Goal: Check status: Check status

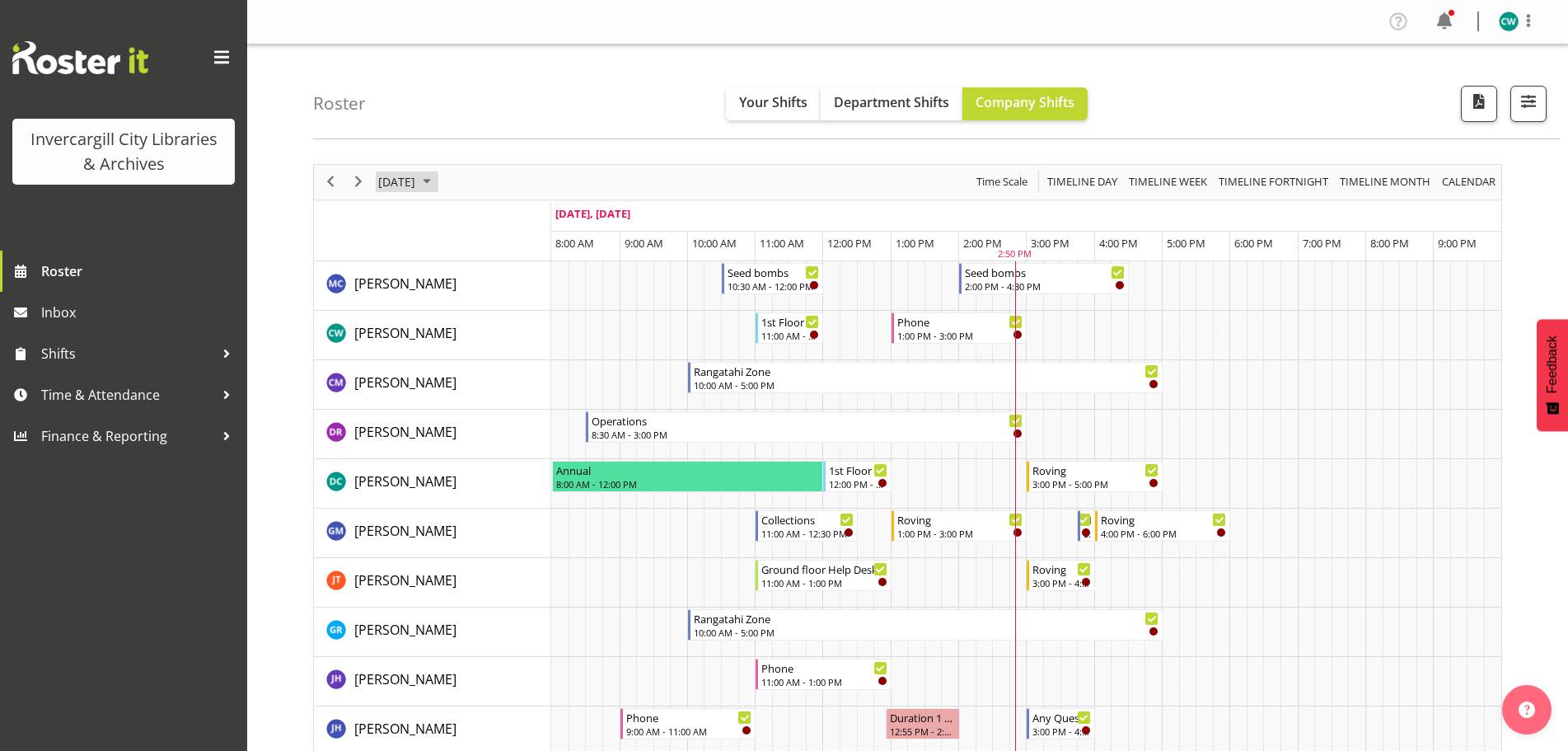
click at [437, 186] on span "September 2025" at bounding box center [427, 181] width 20 height 21
click at [441, 396] on span "30" at bounding box center [447, 392] width 24 height 24
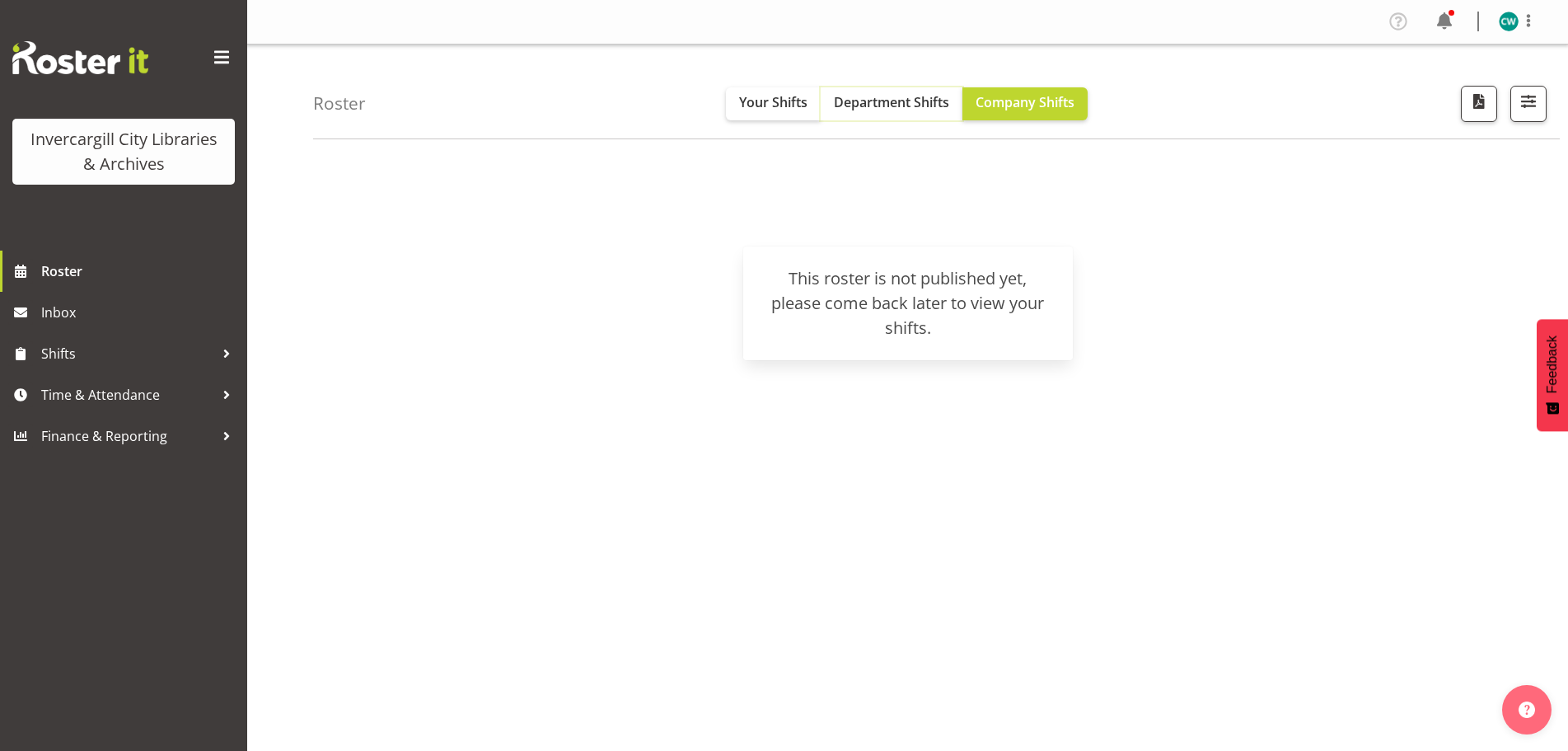
click at [887, 104] on span "Department Shifts" at bounding box center [892, 102] width 115 height 19
click at [776, 99] on span "Your Shifts" at bounding box center [774, 102] width 68 height 19
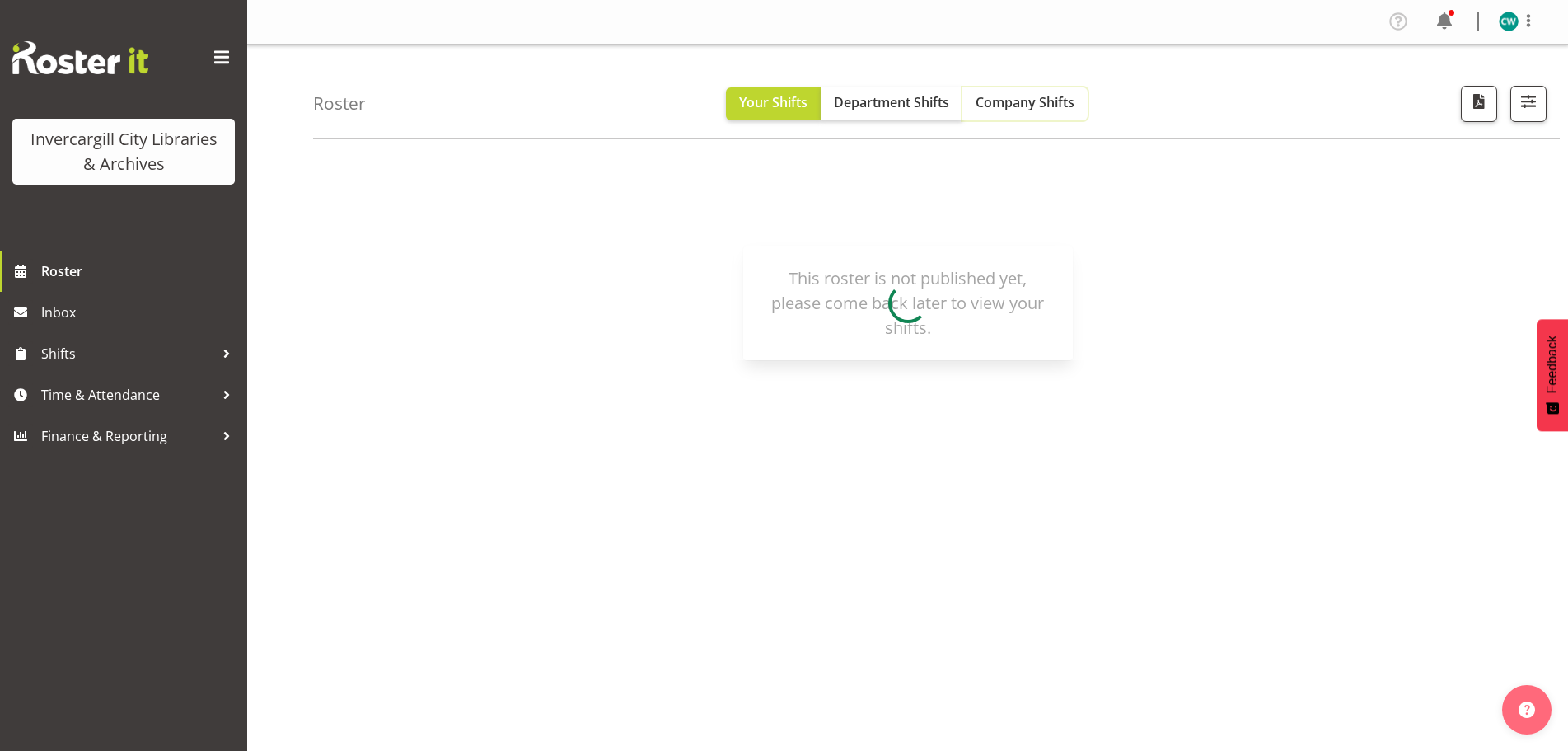
click at [1002, 102] on span "Company Shifts" at bounding box center [1025, 102] width 99 height 19
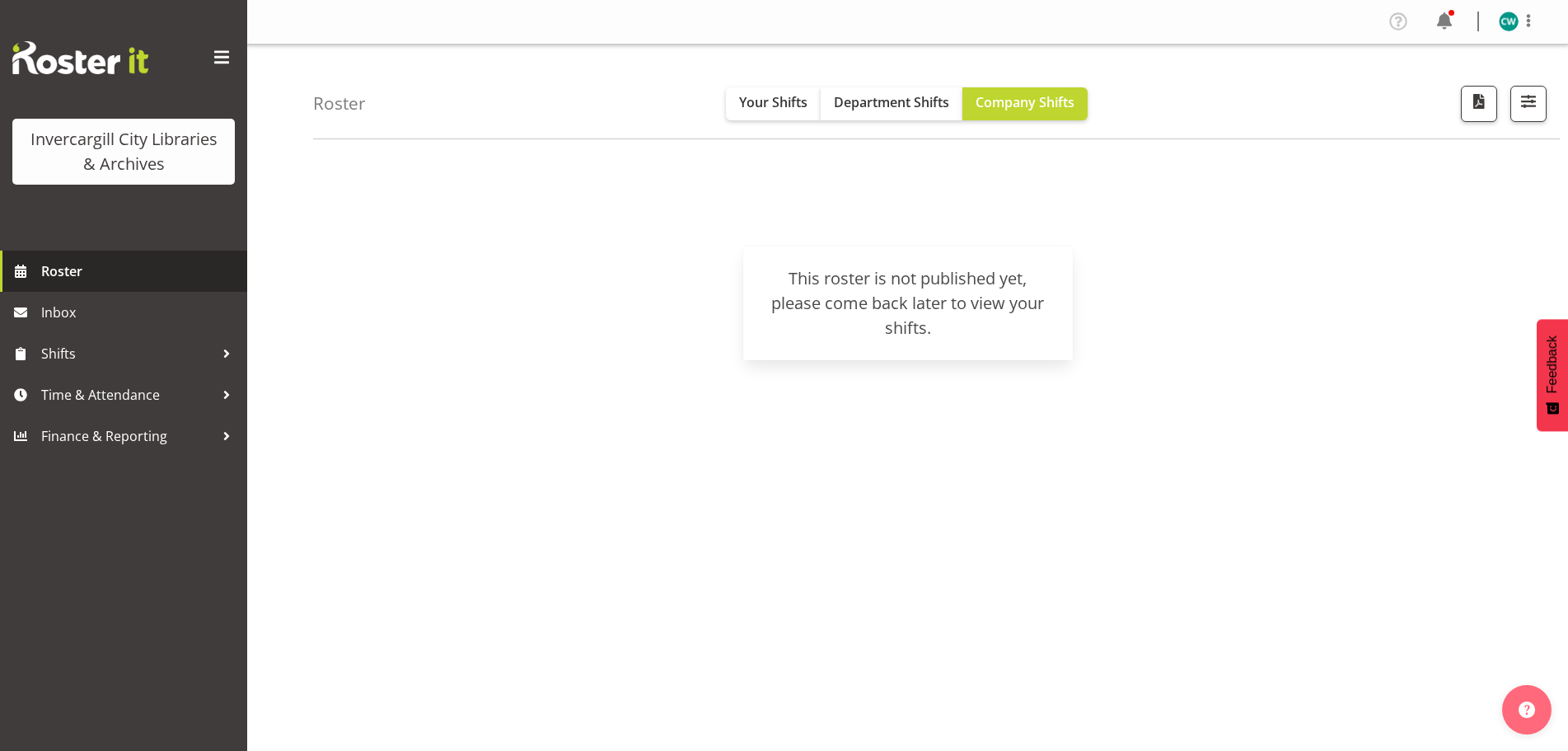
click at [95, 271] on span "Roster" at bounding box center [140, 271] width 197 height 24
